Goal: Task Accomplishment & Management: Manage account settings

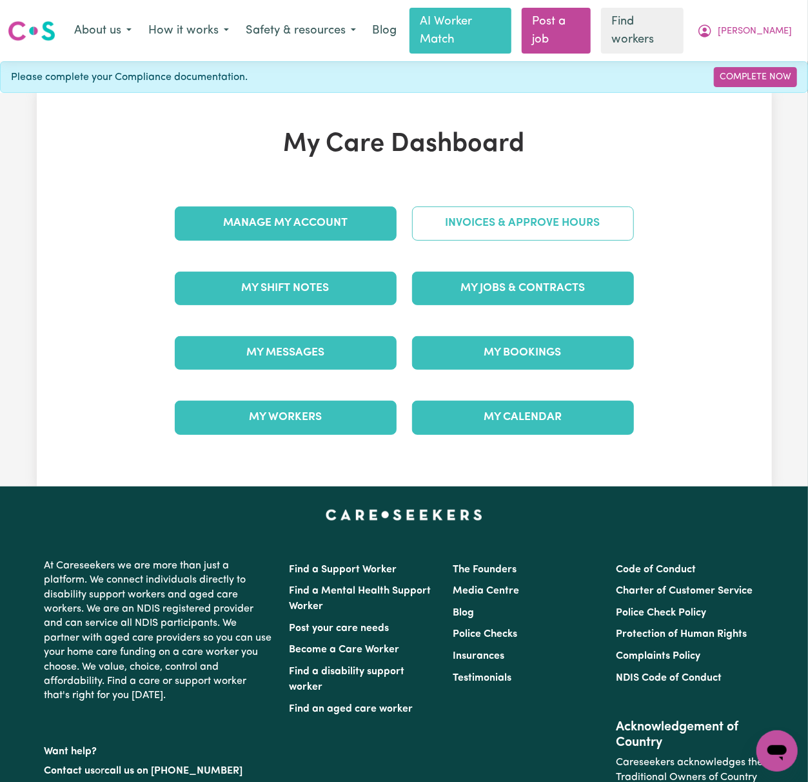
click at [611, 217] on link "Invoices & Approve Hours" at bounding box center [523, 223] width 222 height 34
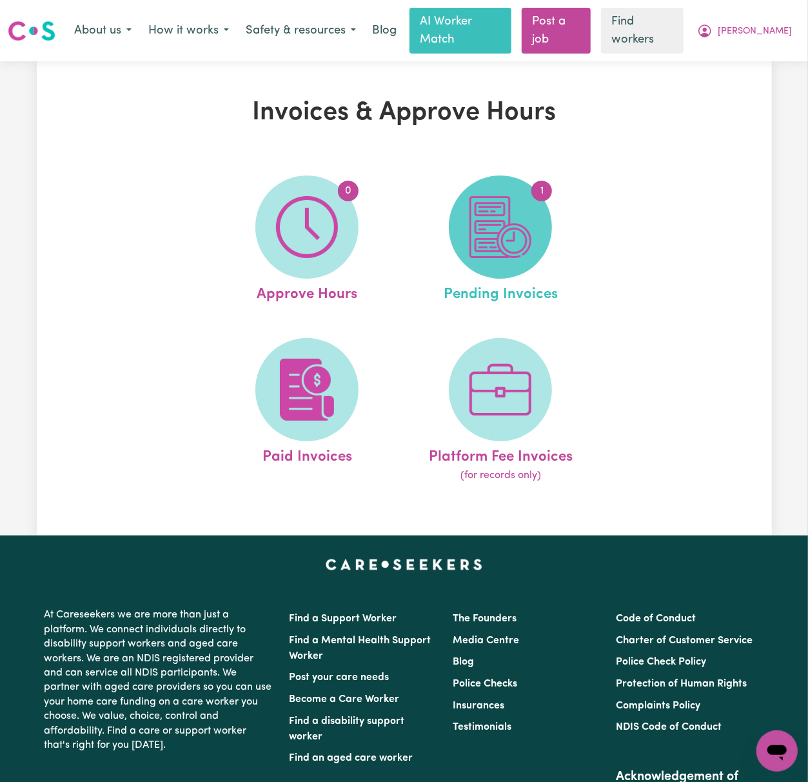
click at [475, 235] on img at bounding box center [500, 227] width 62 height 62
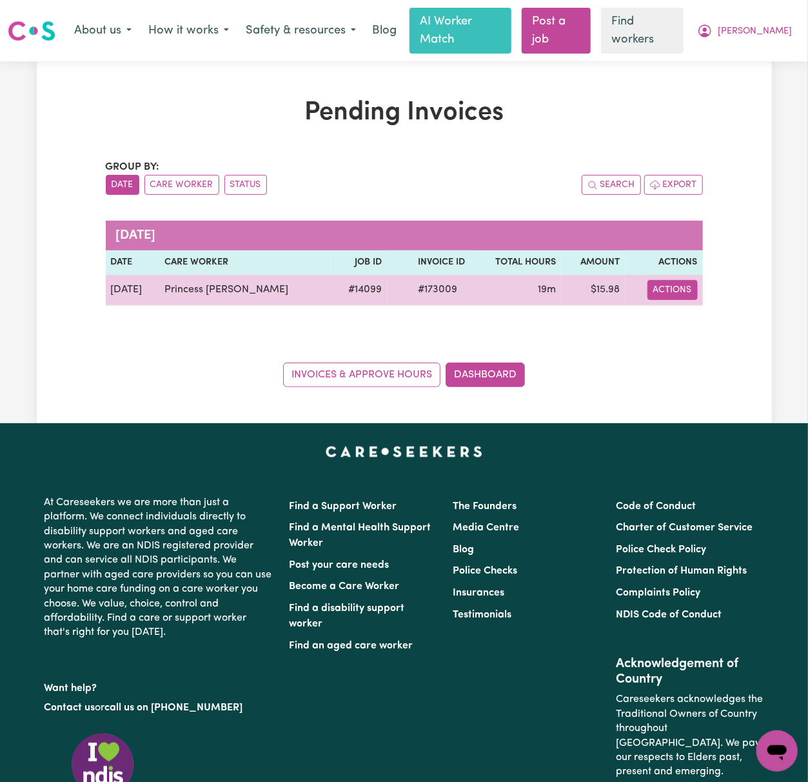
click at [694, 280] on button "Actions" at bounding box center [672, 290] width 50 height 20
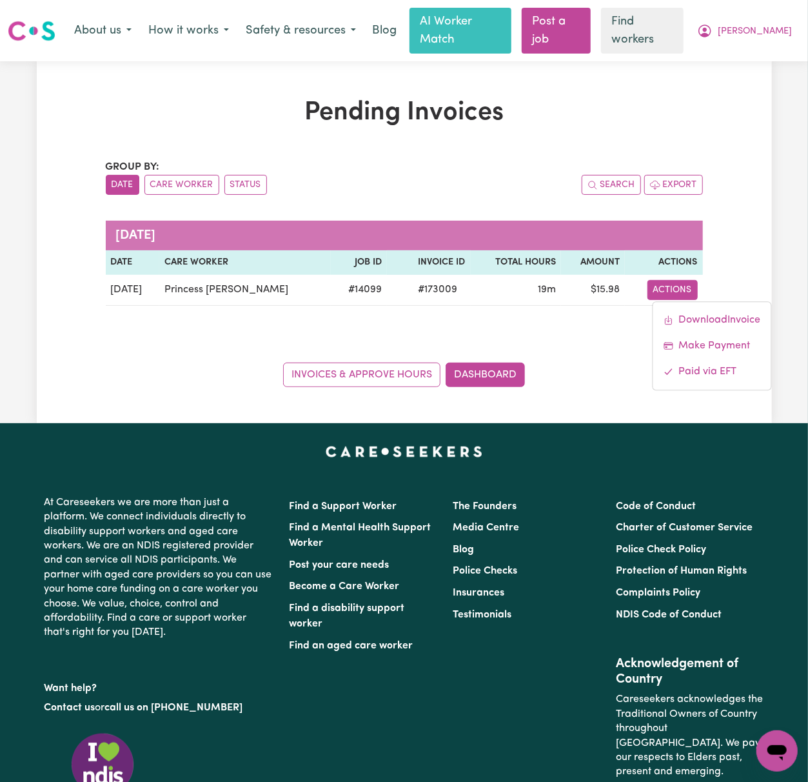
click at [567, 317] on div "Group by: Date Care Worker Status Search Export [DATE] Date Care Worker Job ID …" at bounding box center [404, 273] width 597 height 228
drag, startPoint x: 771, startPoint y: 16, endPoint x: 775, endPoint y: 24, distance: 8.7
click at [771, 17] on button "[PERSON_NAME]" at bounding box center [745, 30] width 112 height 27
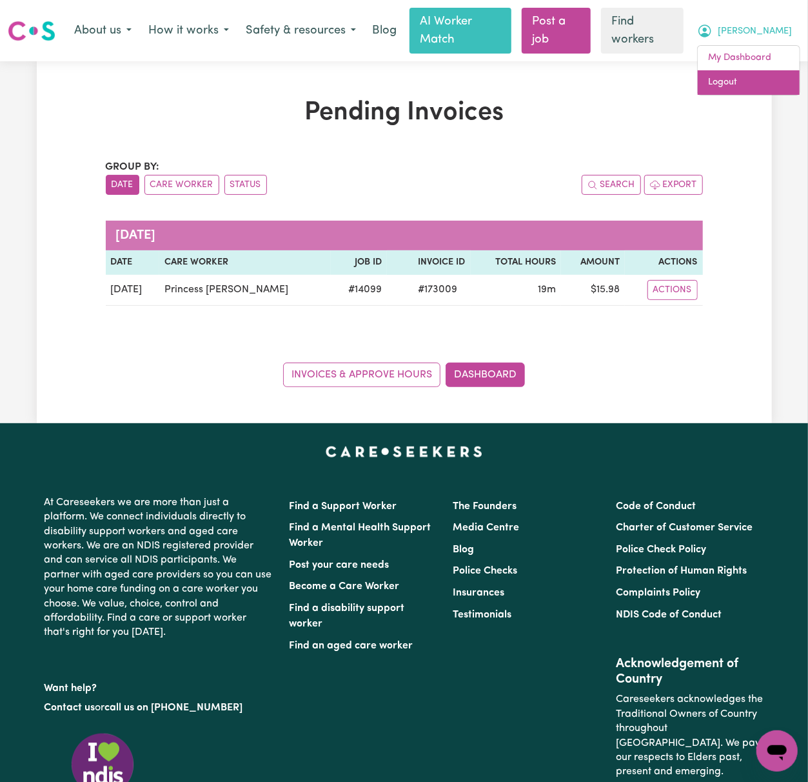
click at [764, 70] on link "Logout" at bounding box center [749, 82] width 102 height 25
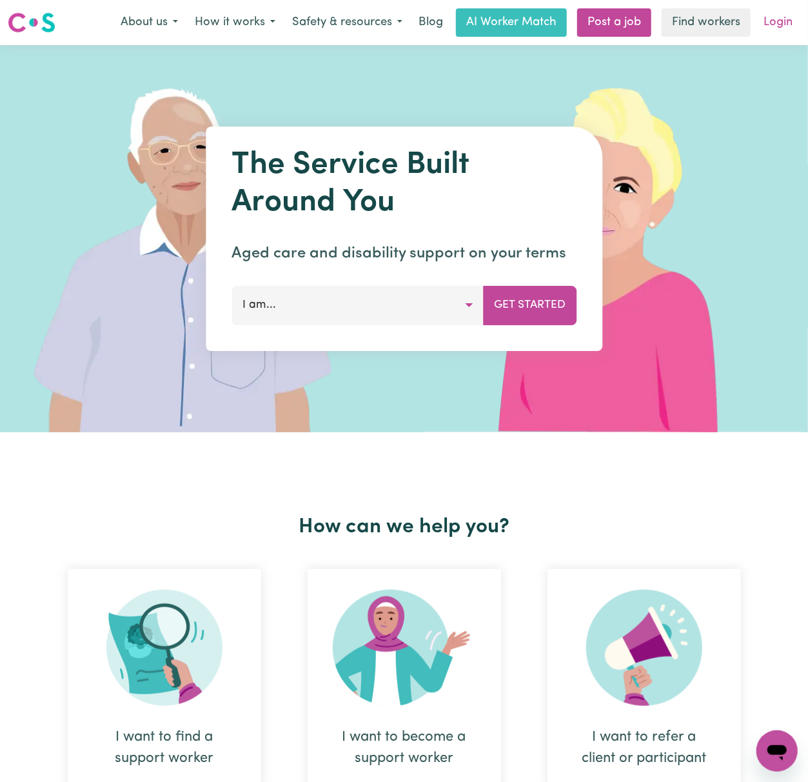
click at [780, 13] on link "Login" at bounding box center [778, 22] width 44 height 28
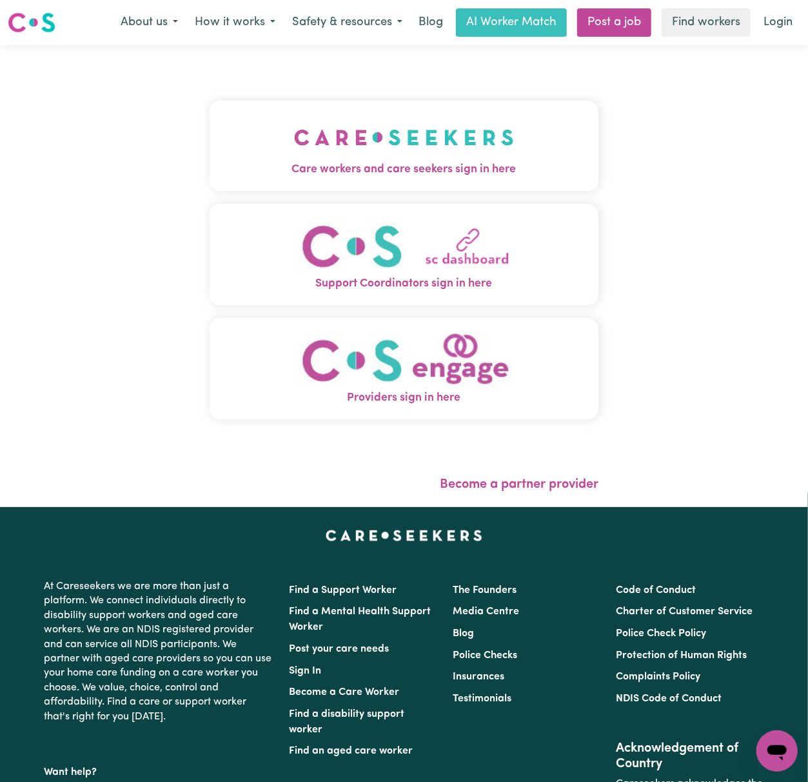
click at [125, 159] on div "Care workers and care seekers sign in here Support Coordinators sign in here Pr…" at bounding box center [404, 276] width 808 height 462
click at [393, 134] on img "Care workers and care seekers sign in here" at bounding box center [404, 137] width 220 height 48
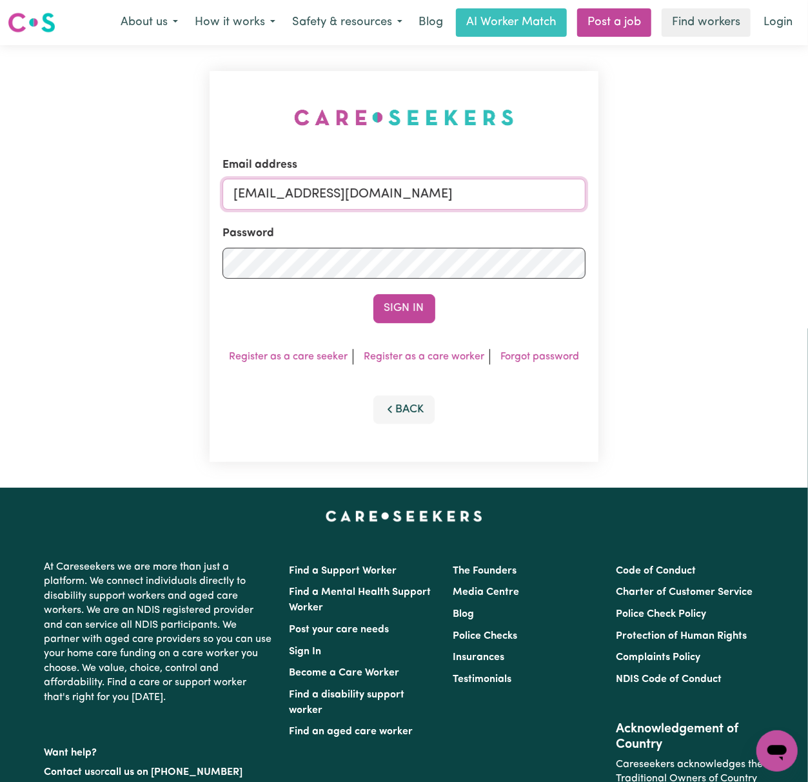
drag, startPoint x: 299, startPoint y: 192, endPoint x: 1054, endPoint y: 193, distance: 754.5
click at [807, 193] on html "Menu About us How it works Safety & resources Blog AI Worker Match Post a job F…" at bounding box center [404, 521] width 808 height 1042
paste input "[EMAIL_ADDRESS]"
type input "[EMAIL_ADDRESS][DOMAIN_NAME]"
click at [373, 294] on button "Sign In" at bounding box center [404, 308] width 62 height 28
